Goal: Task Accomplishment & Management: Use online tool/utility

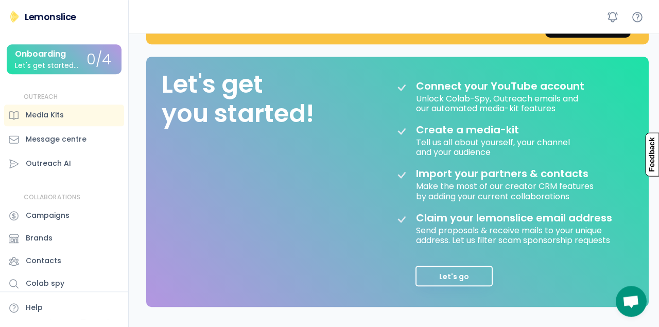
scroll to position [98, 0]
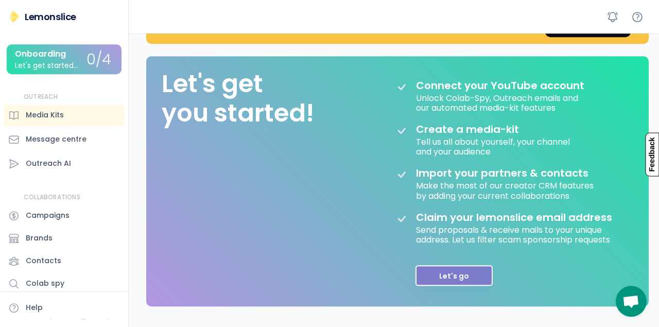
click at [449, 272] on button "Let's go" at bounding box center [453, 275] width 77 height 21
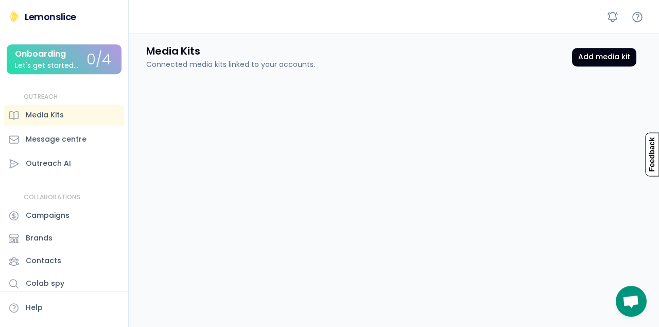
scroll to position [38, 0]
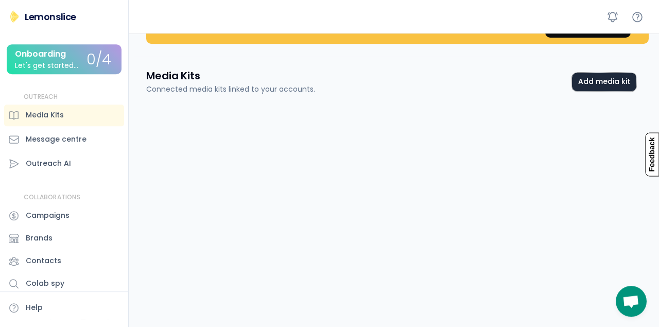
click at [589, 80] on button "Add media kit" at bounding box center [604, 82] width 64 height 19
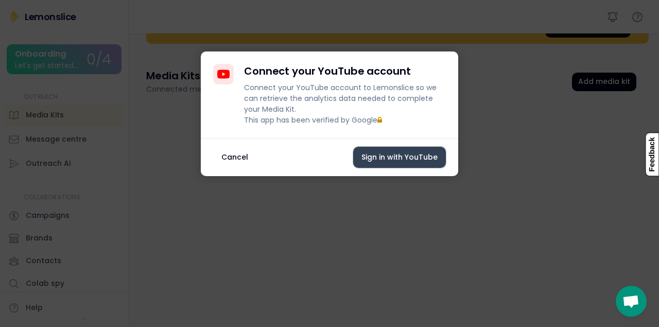
click at [398, 166] on button "Sign in with YouTube" at bounding box center [399, 157] width 93 height 21
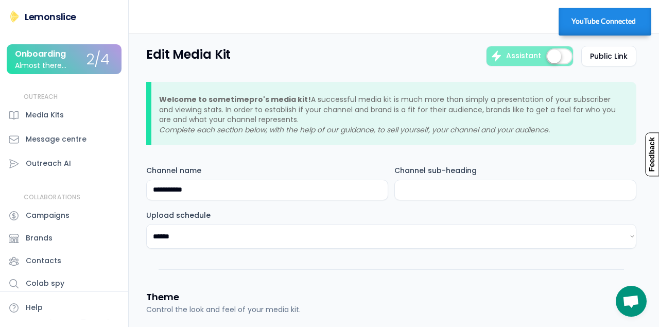
select select "********"
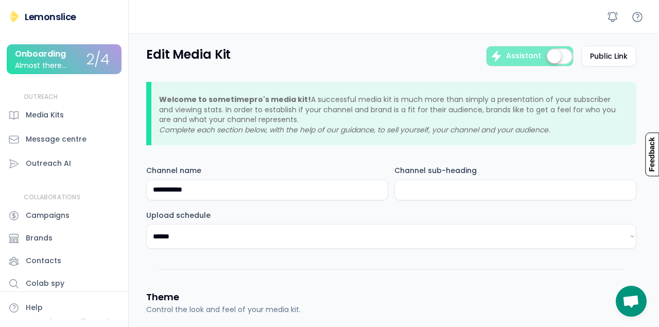
click at [81, 62] on div "Onboarding Almost there..." at bounding box center [51, 59] width 72 height 20
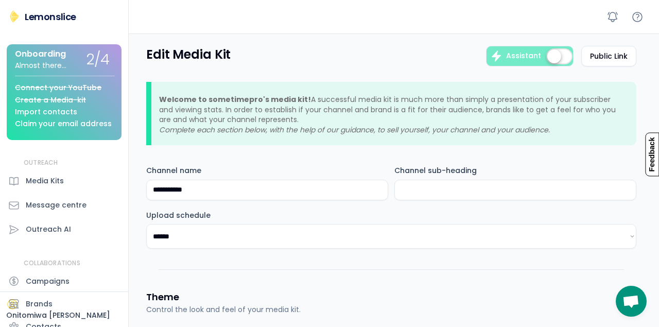
click at [72, 125] on div "Claim your email address" at bounding box center [63, 124] width 97 height 8
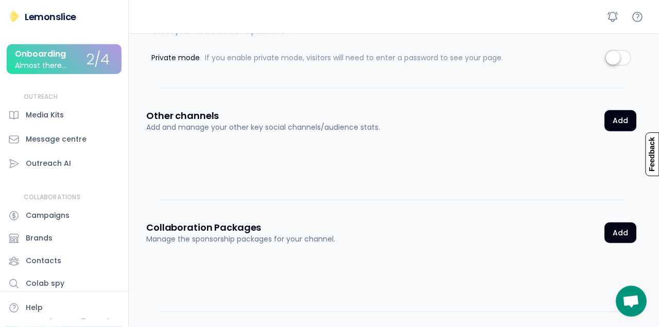
scroll to position [1222, 0]
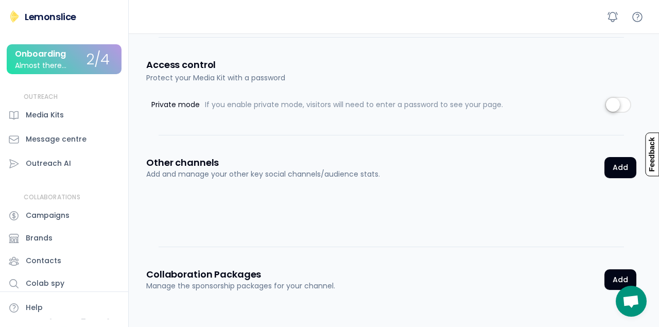
click at [63, 52] on div "Onboarding" at bounding box center [40, 53] width 51 height 9
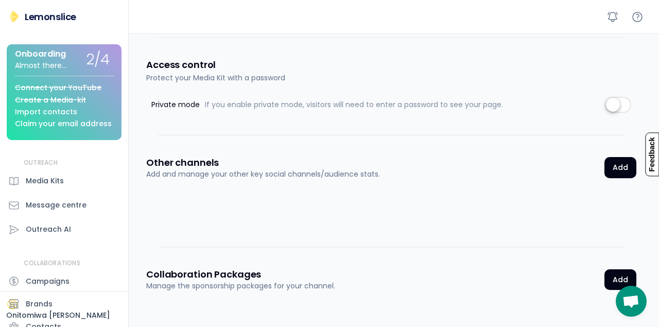
click at [53, 67] on div "Almost there..." at bounding box center [40, 66] width 51 height 8
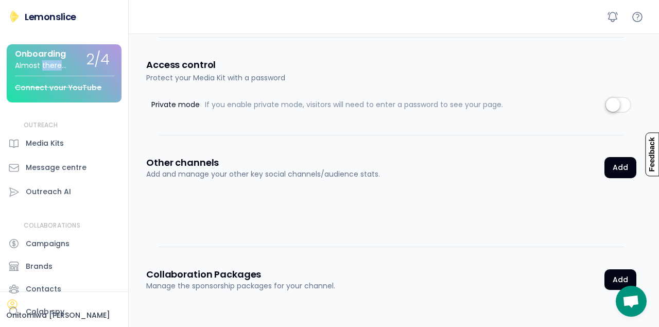
click at [53, 67] on div "Almost there..." at bounding box center [40, 66] width 51 height 8
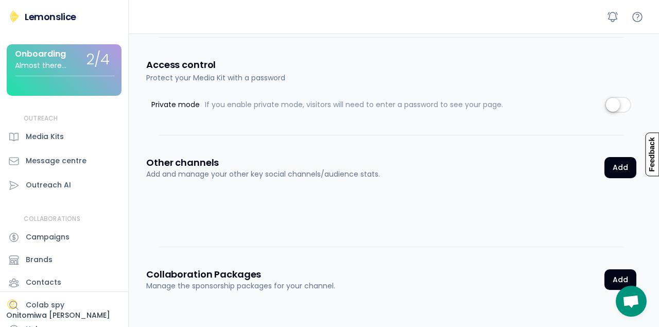
click at [53, 66] on div "Almost there..." at bounding box center [40, 66] width 51 height 8
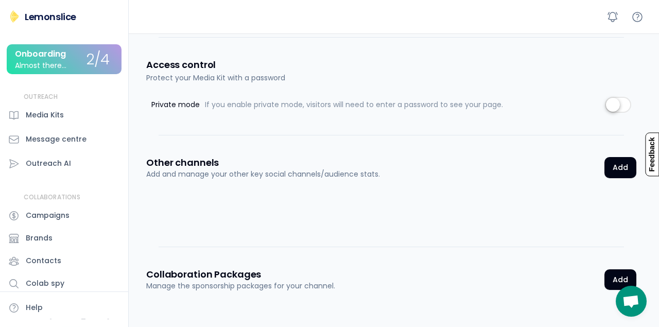
drag, startPoint x: 91, startPoint y: 68, endPoint x: 97, endPoint y: 53, distance: 16.4
click at [97, 55] on div "Lemonslice Onboarding Almost there... 2/4 Connect your YouTube Create a Media-k…" at bounding box center [64, 165] width 128 height 310
click at [98, 53] on div "2/4" at bounding box center [97, 60] width 23 height 16
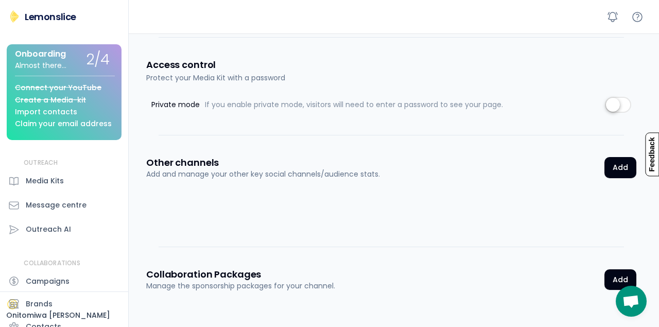
click at [59, 110] on div "Import contacts" at bounding box center [46, 112] width 62 height 8
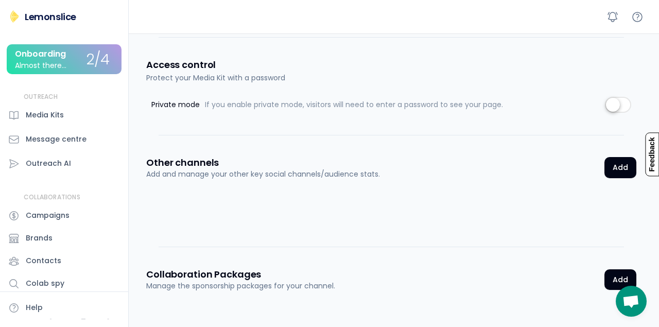
click at [63, 58] on div "Onboarding" at bounding box center [40, 53] width 51 height 9
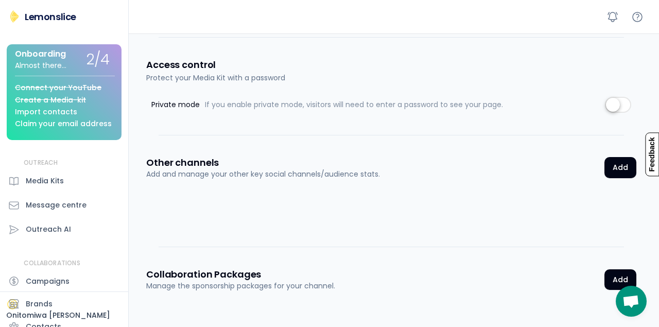
click at [42, 109] on div "Import contacts" at bounding box center [46, 112] width 62 height 8
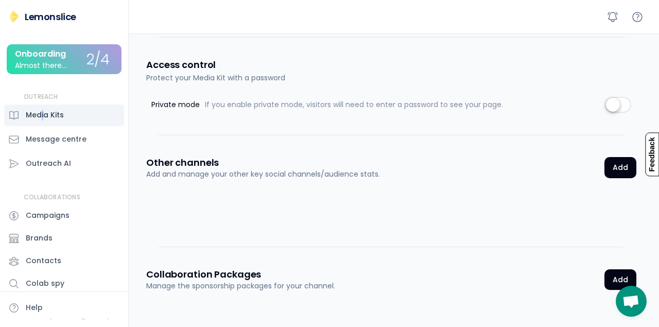
click at [43, 105] on div "OUTREACH Media Kits Message centre Outreach AI" at bounding box center [64, 134] width 120 height 82
click at [58, 62] on div "Almost there..." at bounding box center [40, 66] width 51 height 8
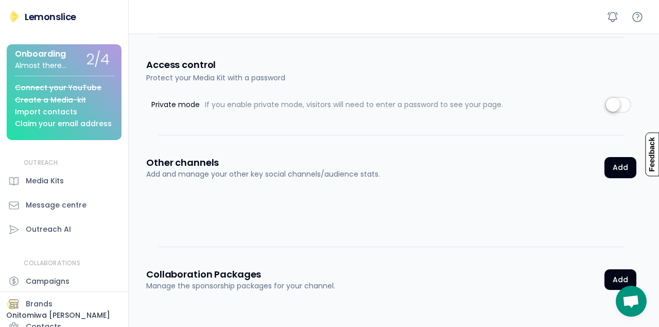
click at [53, 114] on div "Import contacts" at bounding box center [46, 112] width 62 height 8
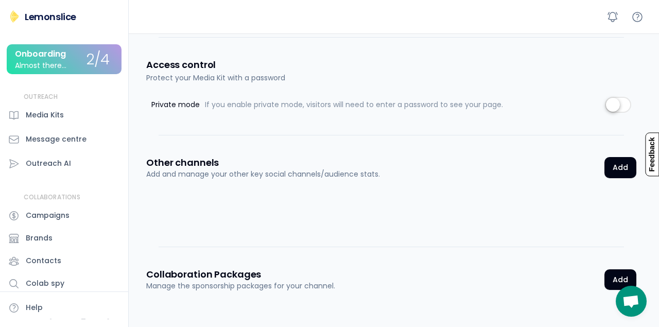
click at [46, 65] on div "Almost there..." at bounding box center [40, 66] width 51 height 8
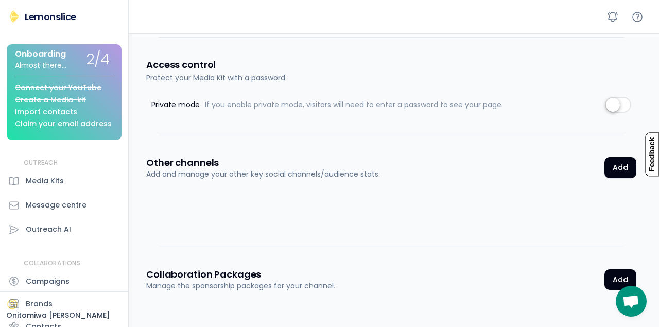
click at [93, 123] on div "Claim your email address" at bounding box center [63, 124] width 97 height 8
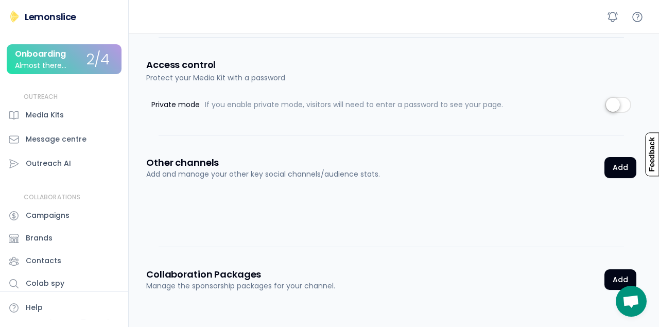
click at [55, 15] on div "Lemonslice" at bounding box center [50, 16] width 51 height 13
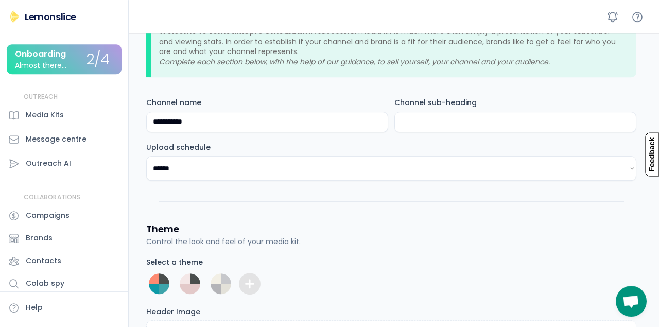
scroll to position [0, 0]
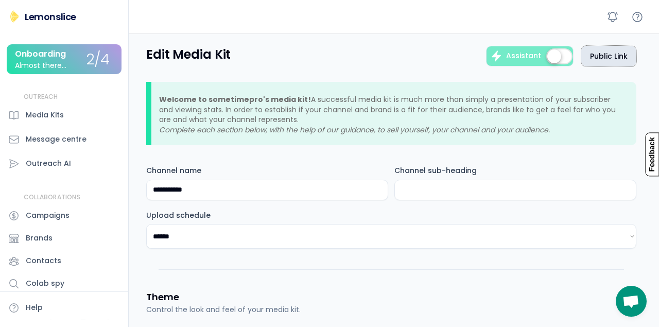
click at [619, 58] on button "Public Link" at bounding box center [608, 56] width 55 height 21
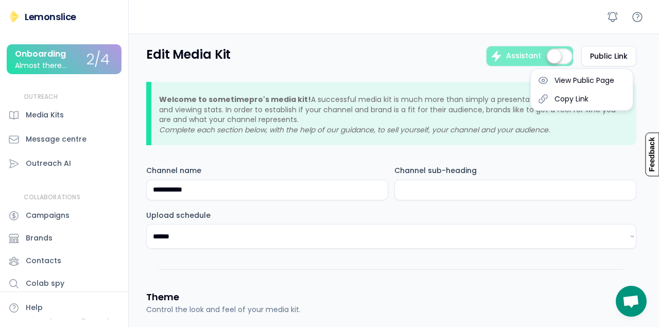
click at [429, 63] on div "Edit Media Kit Assistant Public Link" at bounding box center [391, 56] width 490 height 21
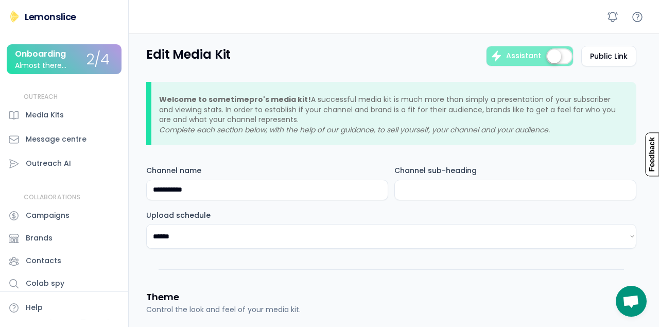
click at [202, 56] on h3 "Edit Media Kit" at bounding box center [188, 55] width 84 height 18
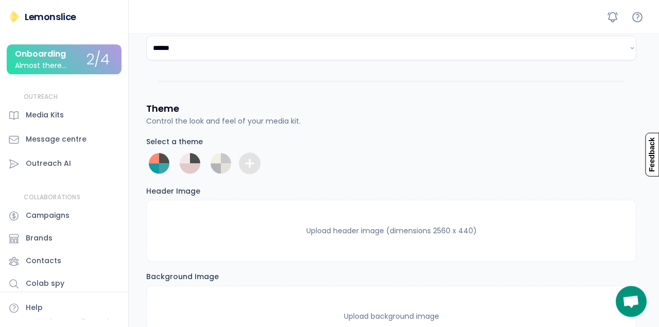
scroll to position [195, 0]
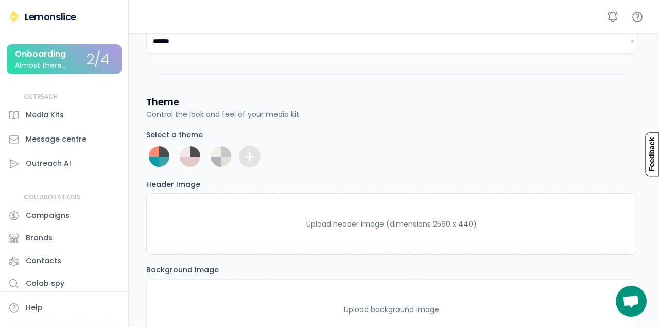
click at [213, 254] on input "file" at bounding box center [391, 224] width 489 height 61
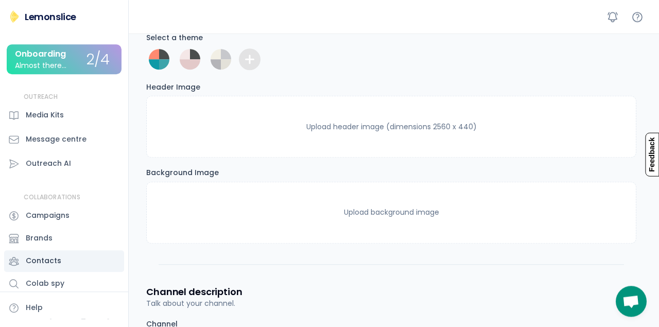
click at [49, 268] on div "Contacts" at bounding box center [64, 261] width 120 height 22
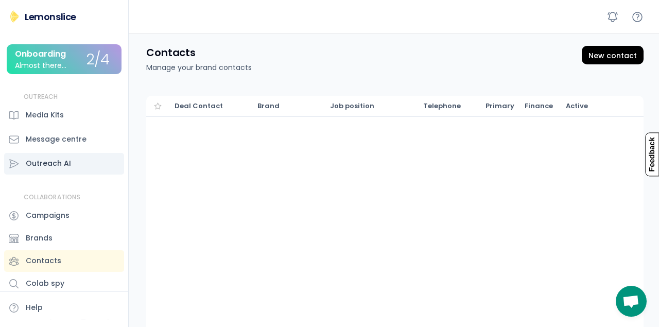
click at [58, 162] on div "Outreach AI" at bounding box center [48, 163] width 45 height 11
select select "**********"
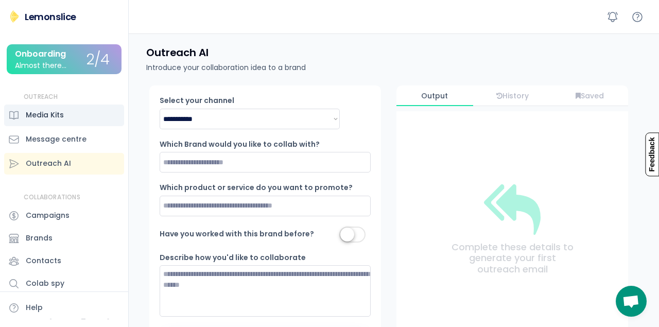
click at [55, 113] on div "Media Kits" at bounding box center [45, 115] width 38 height 11
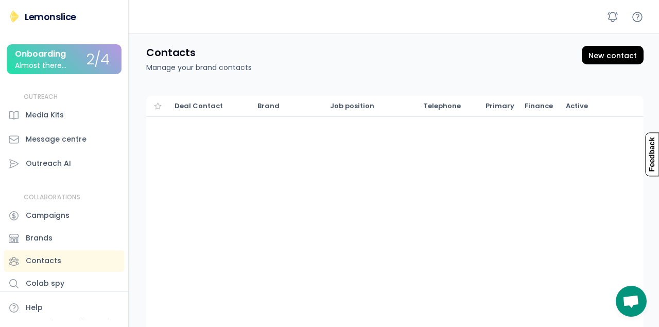
type input "**********"
select select "********"
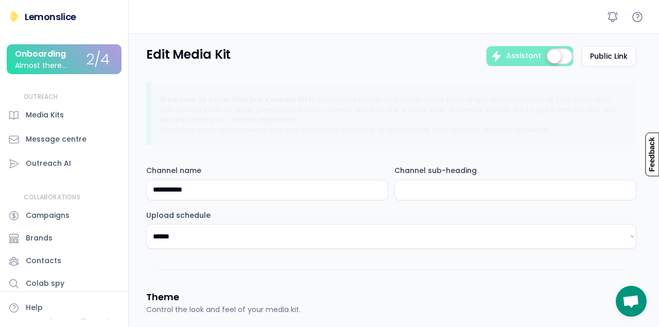
scroll to position [292, 0]
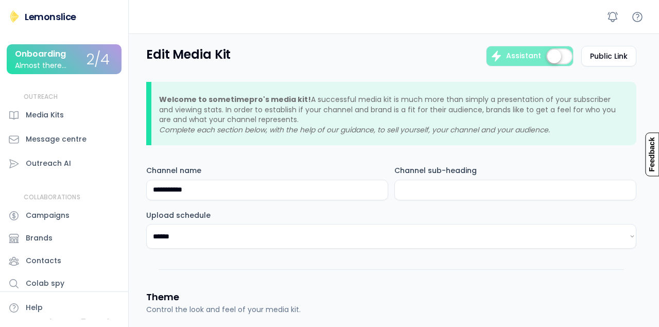
select select "********"
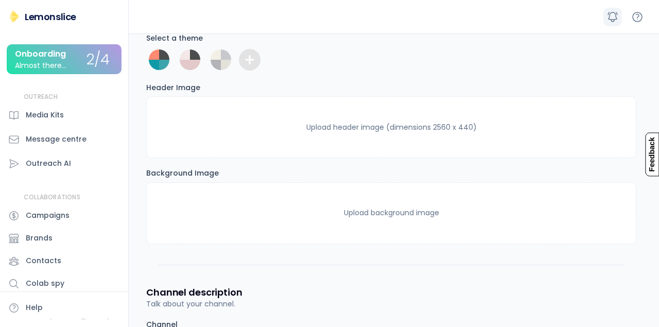
click at [617, 14] on icon at bounding box center [612, 16] width 9 height 9
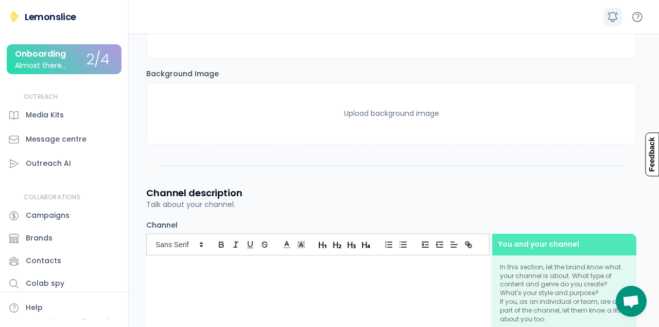
click at [617, 14] on icon at bounding box center [612, 16] width 9 height 9
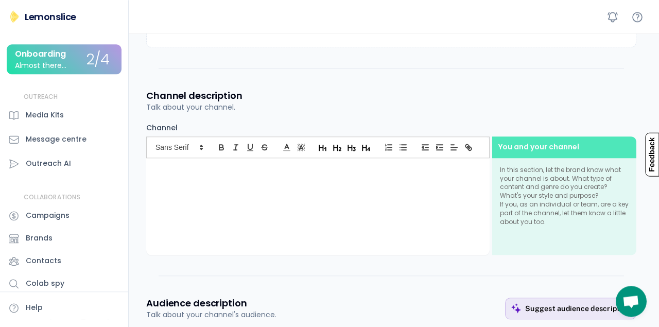
scroll to position [489, 0]
click at [213, 179] on div at bounding box center [317, 169] width 343 height 22
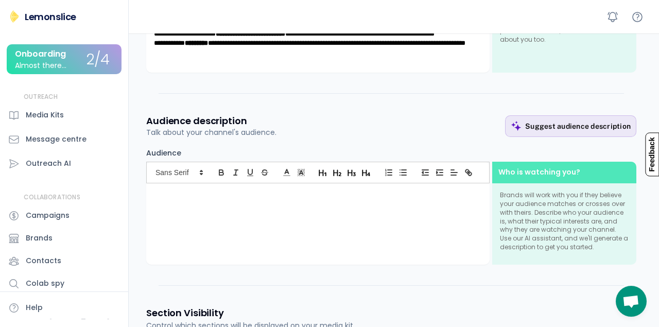
scroll to position [677, 0]
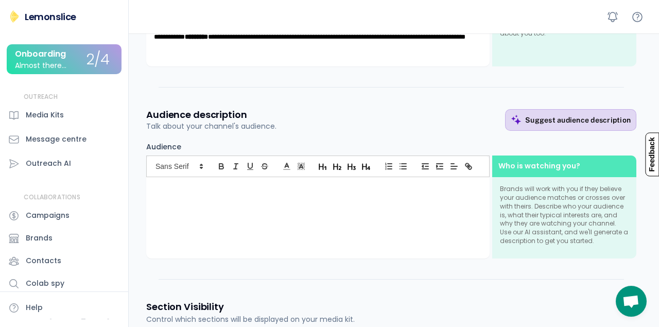
click at [567, 125] on div "Suggest audience description" at bounding box center [578, 119] width 106 height 9
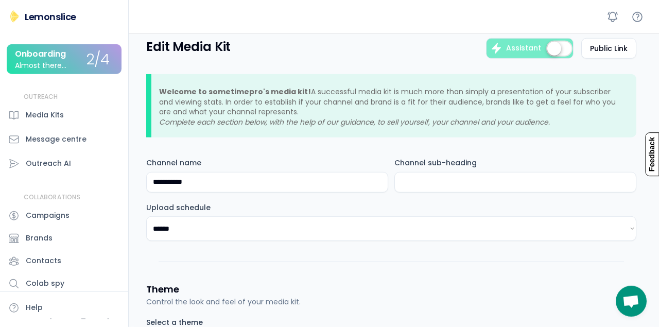
scroll to position [0, 0]
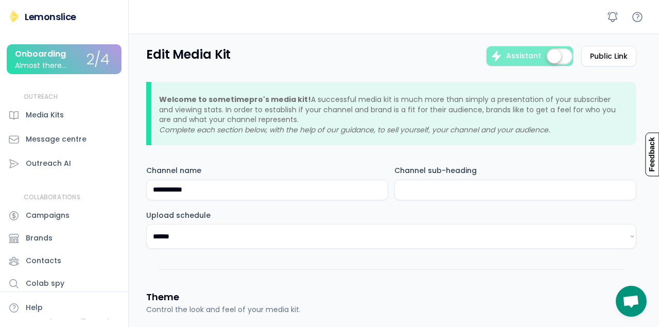
click at [650, 140] on p "Feedback" at bounding box center [653, 155] width 14 height 44
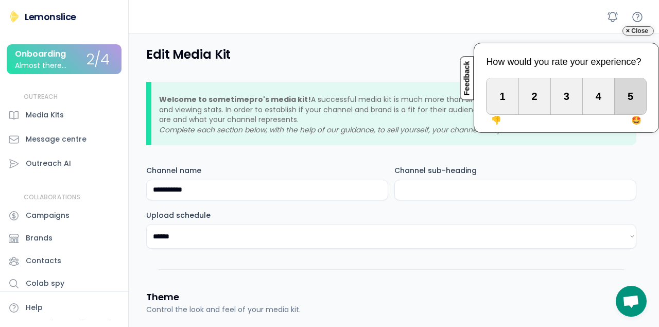
click at [622, 98] on div "5" at bounding box center [630, 96] width 31 height 36
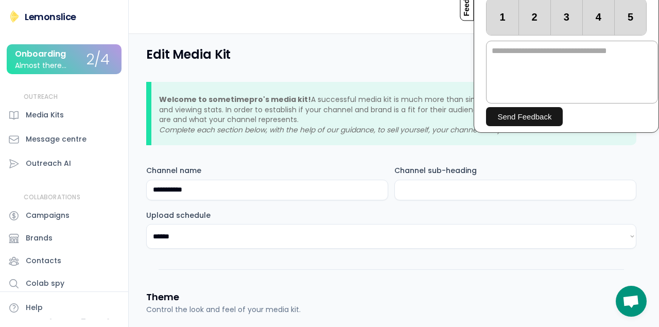
click at [367, 64] on div "Edit Media Kit Assistant Public Link" at bounding box center [391, 56] width 490 height 21
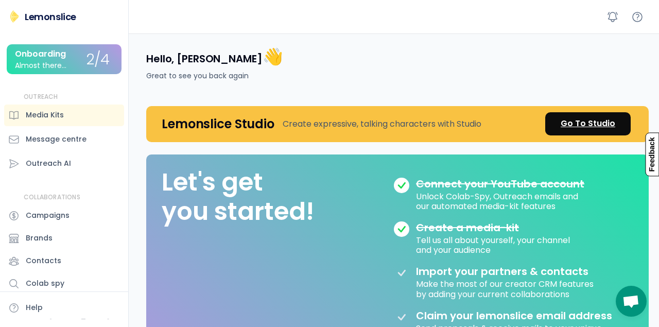
click at [583, 121] on div "Go To Studio" at bounding box center [588, 123] width 55 height 12
